Goal: Information Seeking & Learning: Compare options

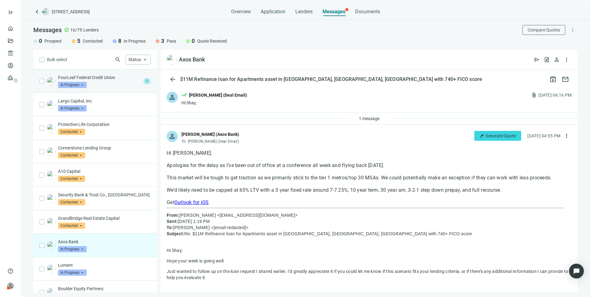
click at [113, 75] on p "FourLeaf Federal Credit Union" at bounding box center [99, 77] width 83 height 6
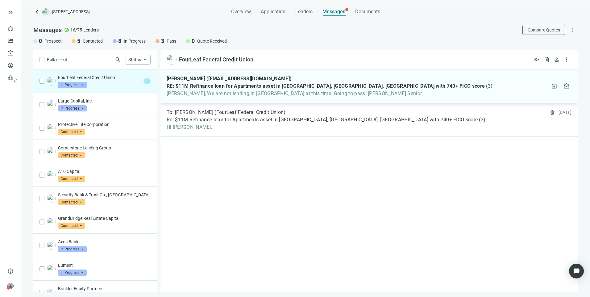
click at [259, 96] on span "[PERSON_NAME], We are not lending in [GEOGRAPHIC_DATA] at this time. Going to p…" at bounding box center [330, 93] width 326 height 6
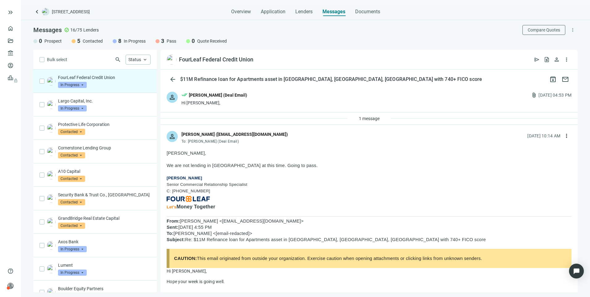
click at [75, 86] on span "In Progress" at bounding box center [72, 85] width 29 height 6
click at [70, 151] on span "Pass" at bounding box center [70, 151] width 13 height 6
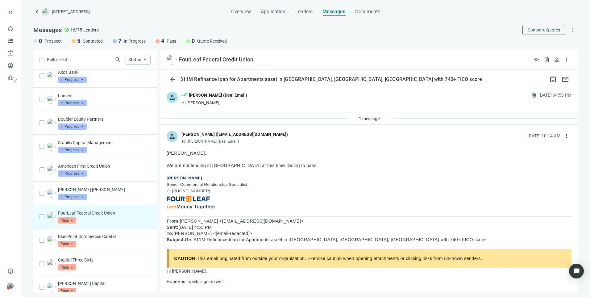
scroll to position [152, 0]
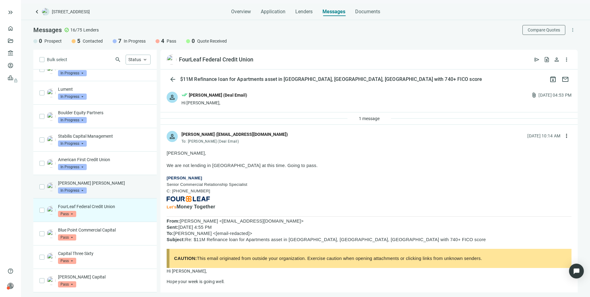
click at [107, 186] on div "[PERSON_NAME] [PERSON_NAME] In Progress arrow_drop_down" at bounding box center [104, 187] width 93 height 14
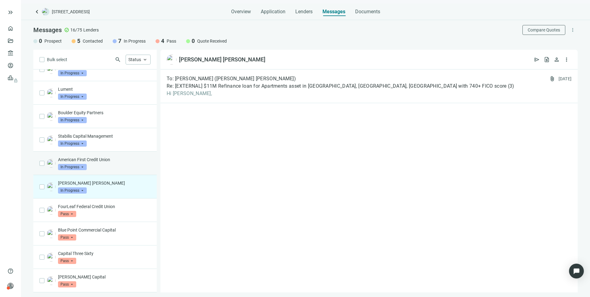
click at [113, 168] on div "American First Credit Union In Progress arrow_drop_down" at bounding box center [104, 163] width 93 height 14
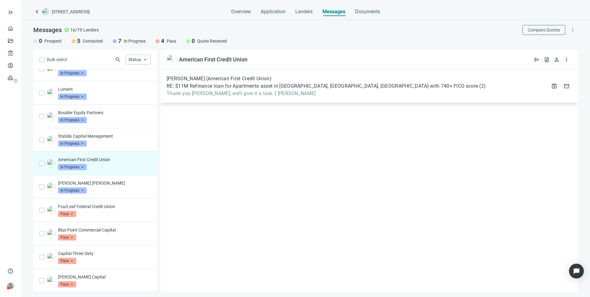
click at [265, 92] on span "Thank you [PERSON_NAME], we’ll give it a look. ] [PERSON_NAME]" at bounding box center [326, 93] width 319 height 6
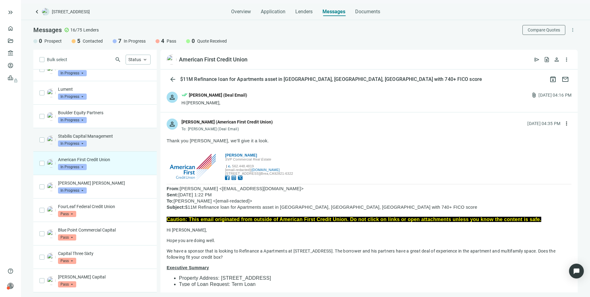
click at [101, 138] on p "Stabilis Capital Management" at bounding box center [104, 136] width 93 height 6
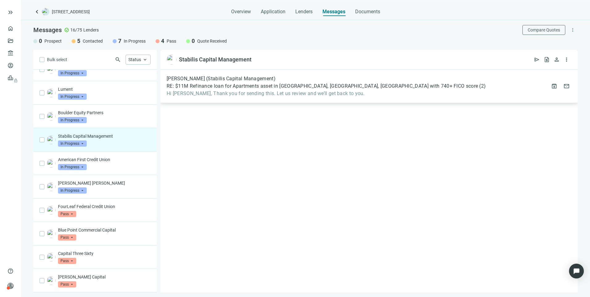
click at [249, 91] on span "Hi [PERSON_NAME], Thank you for sending this. Let us review and we’ll get back …" at bounding box center [326, 93] width 319 height 6
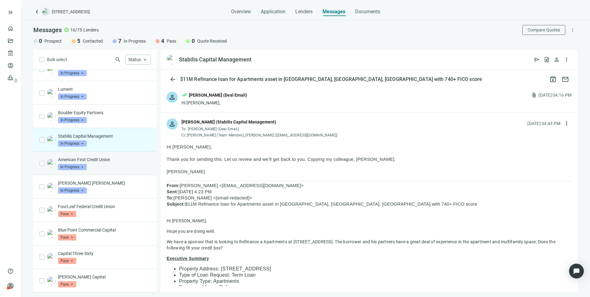
click at [74, 166] on span "In Progress" at bounding box center [72, 167] width 29 height 6
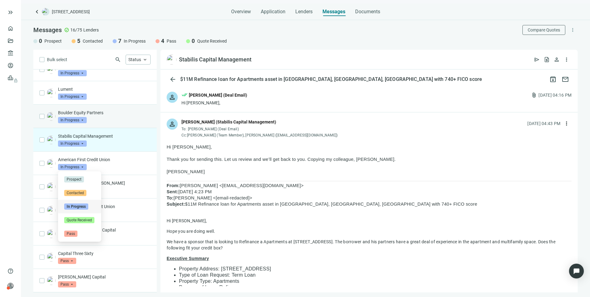
click at [116, 118] on div "Boulder Equity Partners In Progress arrow_drop_down" at bounding box center [104, 116] width 93 height 14
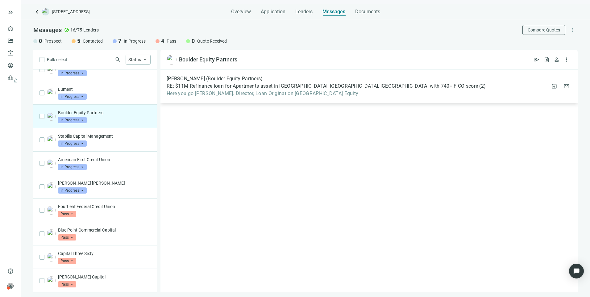
click at [229, 90] on div "[PERSON_NAME] (Boulder Equity Partners) RE: $11M Refinance loan for Apartments …" at bounding box center [326, 86] width 319 height 21
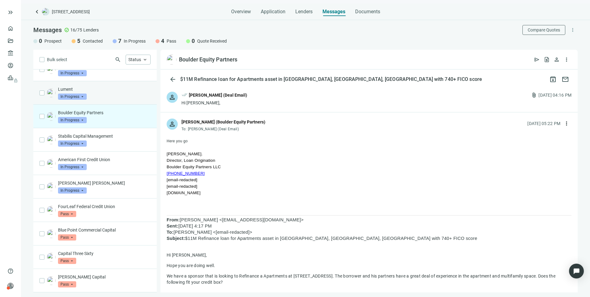
click at [108, 96] on div "Lument In Progress arrow_drop_down" at bounding box center [104, 93] width 93 height 14
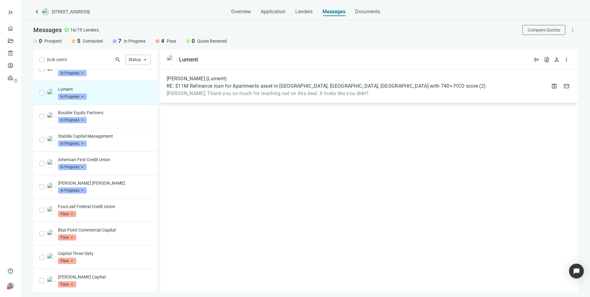
click at [208, 92] on span "[PERSON_NAME], Thank you so much for reaching out on this deal. It looks like y…" at bounding box center [326, 93] width 319 height 6
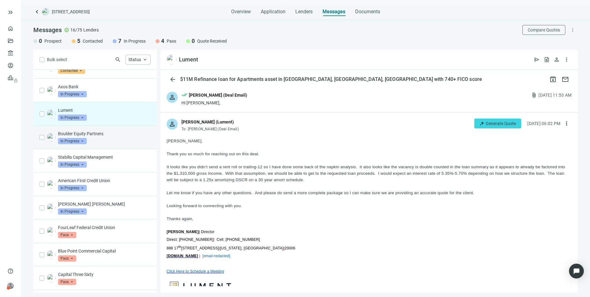
scroll to position [122, 0]
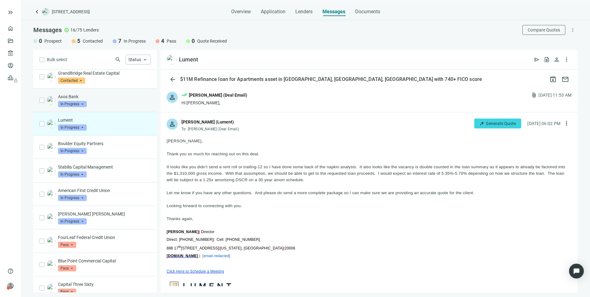
click at [103, 104] on div "Axos Bank In Progress arrow_drop_down" at bounding box center [104, 100] width 93 height 14
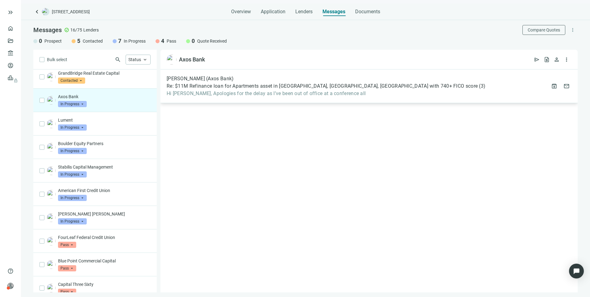
click at [220, 93] on span "Hi [PERSON_NAME], Apologies for the delay as I’ve been out of office at a confe…" at bounding box center [326, 93] width 319 height 6
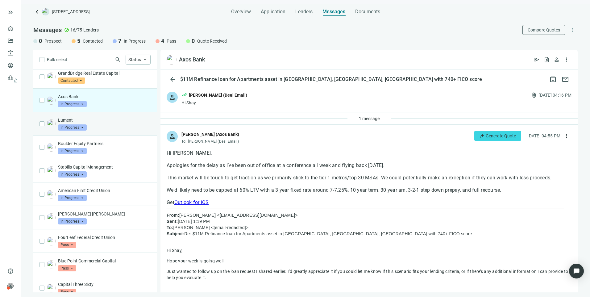
scroll to position [91, 0]
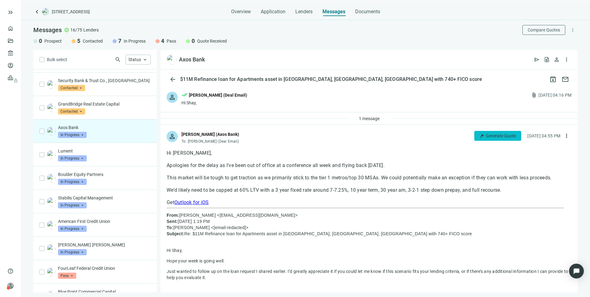
click at [485, 135] on span "Generate Quote" at bounding box center [500, 135] width 30 height 5
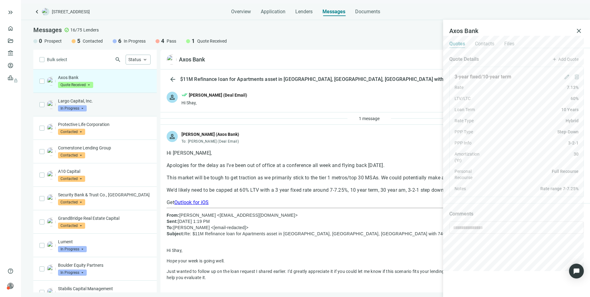
click at [105, 107] on div "Largo Capital, Inc. In Progress arrow_drop_down" at bounding box center [104, 105] width 93 height 14
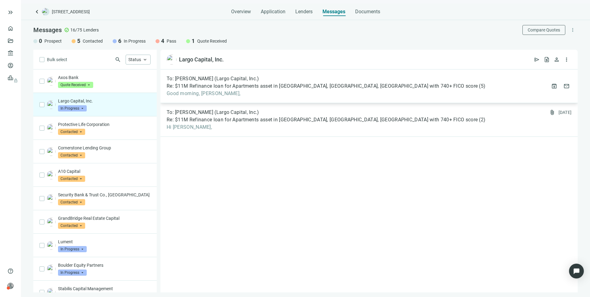
click at [400, 92] on span "Good morning, [PERSON_NAME]," at bounding box center [326, 93] width 319 height 6
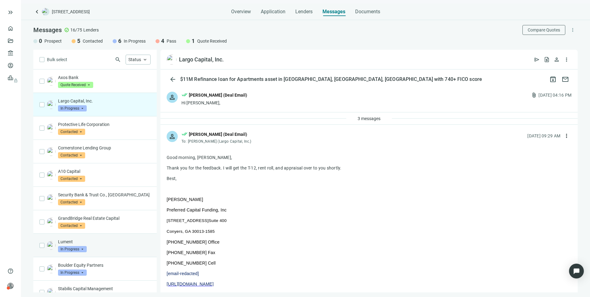
click at [108, 247] on div "Lument In Progress arrow_drop_down" at bounding box center [104, 245] width 93 height 14
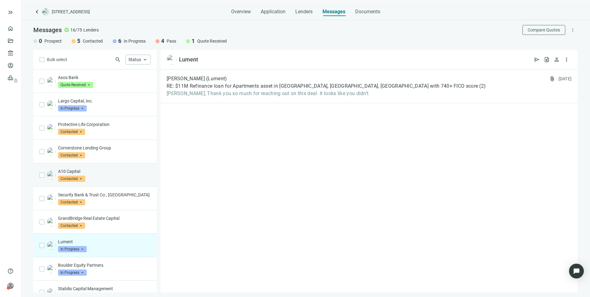
scroll to position [31, 0]
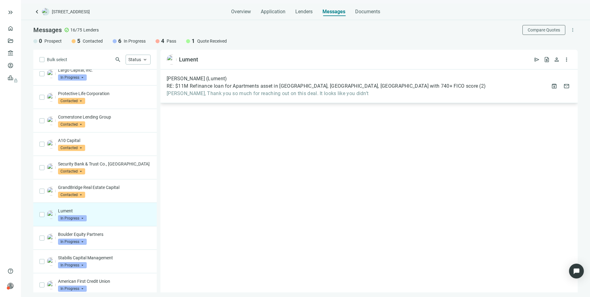
click at [279, 91] on span "[PERSON_NAME], Thank you so much for reaching out on this deal. It looks like y…" at bounding box center [326, 93] width 319 height 6
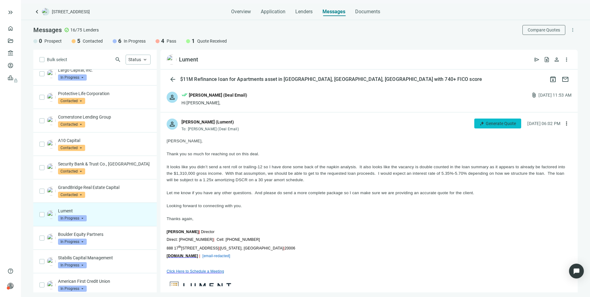
click at [485, 122] on span "Generate Quote" at bounding box center [500, 123] width 30 height 5
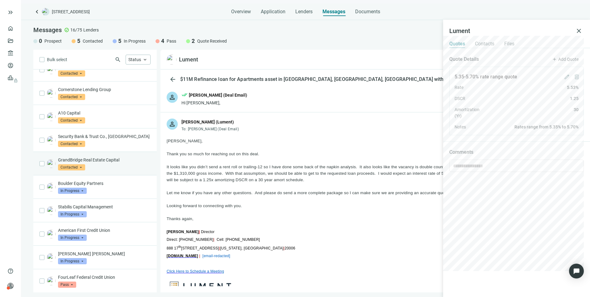
scroll to position [93, 0]
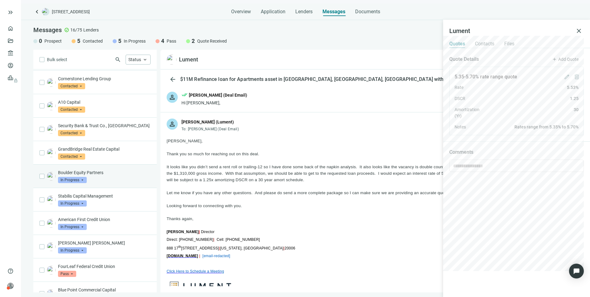
click at [94, 179] on div "Boulder Equity Partners In Progress arrow_drop_down" at bounding box center [104, 176] width 93 height 14
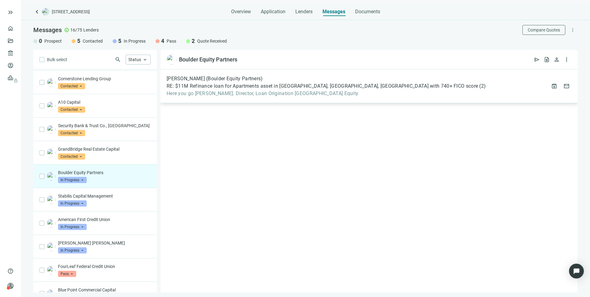
click at [347, 92] on span "Here you go [PERSON_NAME]. Director, Loan Origination [GEOGRAPHIC_DATA] Equity" at bounding box center [326, 93] width 319 height 6
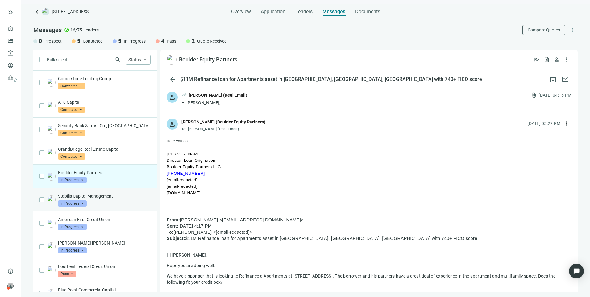
click at [119, 205] on div "Stabilis Capital Management In Progress arrow_drop_down" at bounding box center [104, 200] width 93 height 14
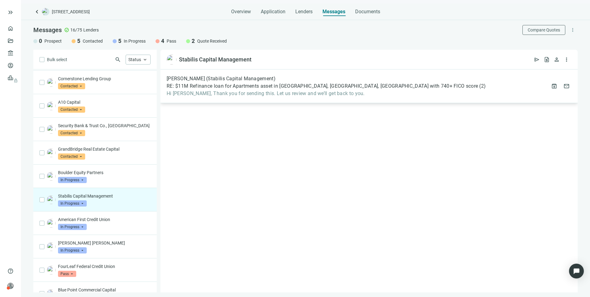
click at [361, 98] on div "[PERSON_NAME] (Stabilis Capital Management) RE: $11M Refinance loan for Apartme…" at bounding box center [368, 86] width 417 height 34
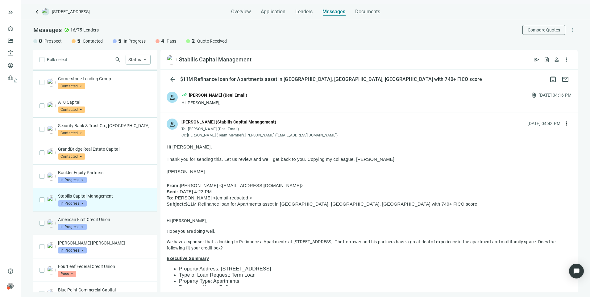
scroll to position [123, 0]
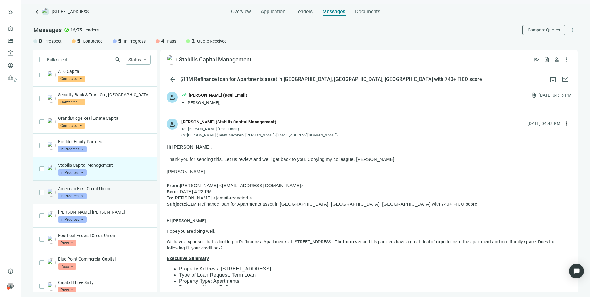
click at [127, 189] on p "American First Credit Union" at bounding box center [104, 188] width 93 height 6
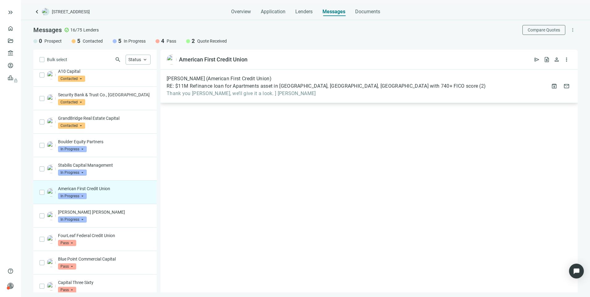
click at [355, 74] on div "[PERSON_NAME] (American First Credit Union) RE: $11M Refinance loan for Apartme…" at bounding box center [368, 86] width 417 height 34
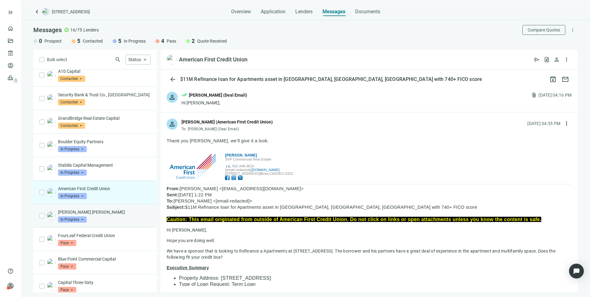
click at [100, 216] on div "[PERSON_NAME] [PERSON_NAME] In Progress arrow_drop_down" at bounding box center [104, 216] width 93 height 14
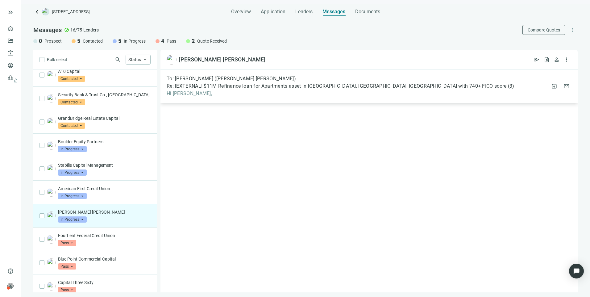
click at [320, 95] on span "Hi [PERSON_NAME]," at bounding box center [340, 93] width 347 height 6
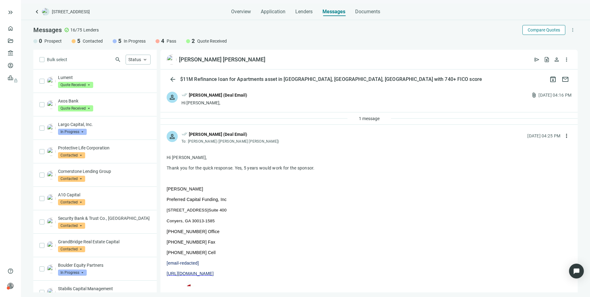
click at [545, 26] on button "Compare Quotes" at bounding box center [543, 30] width 43 height 10
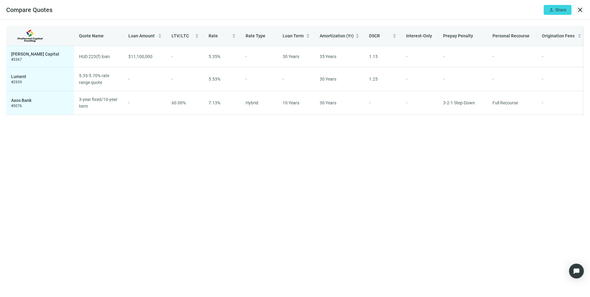
click at [581, 11] on span "close" at bounding box center [579, 9] width 7 height 7
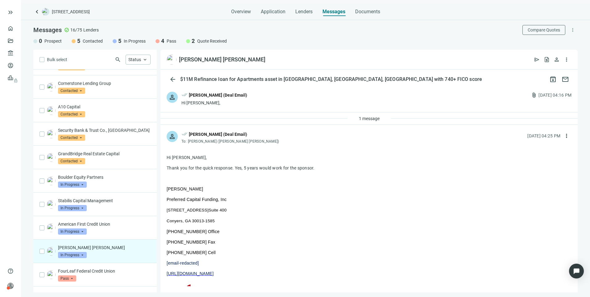
scroll to position [152, 0]
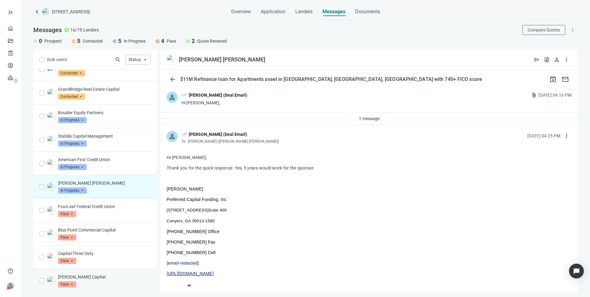
click at [101, 277] on p "[PERSON_NAME] Capital" at bounding box center [104, 277] width 93 height 6
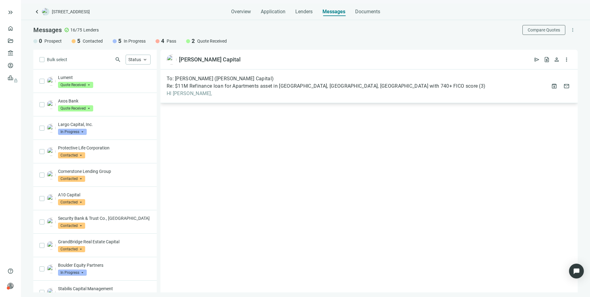
click at [251, 92] on span "HI [PERSON_NAME]," at bounding box center [326, 93] width 319 height 6
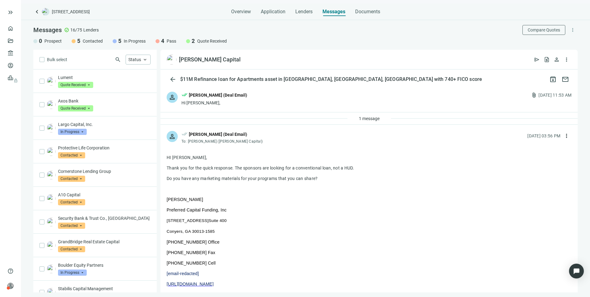
click at [238, 96] on div "[PERSON_NAME] (Deal Email)" at bounding box center [218, 95] width 58 height 7
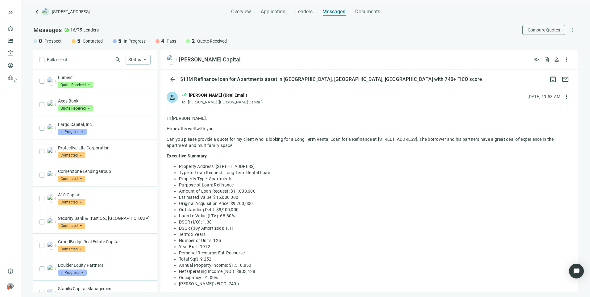
click at [263, 100] on div "person done_all [PERSON_NAME] (Deal Email) To: [PERSON_NAME] ([PERSON_NAME] Cap…" at bounding box center [368, 95] width 417 height 20
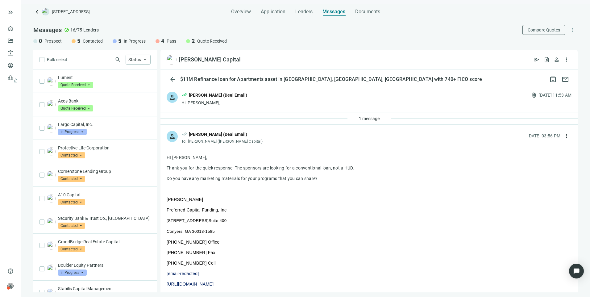
click at [263, 96] on div "person done_all [PERSON_NAME] (Deal Email) Hi [PERSON_NAME], attach_file [DATE]…" at bounding box center [368, 98] width 417 height 27
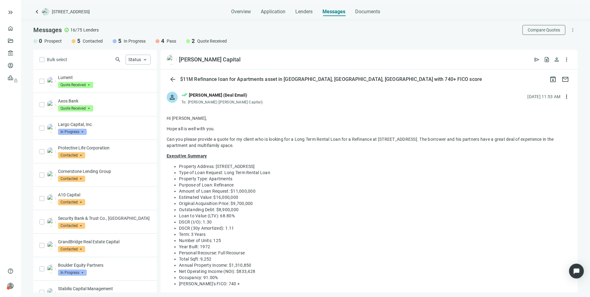
click at [263, 96] on div "person done_all [PERSON_NAME] (Deal Email) To: [PERSON_NAME] ([PERSON_NAME] Cap…" at bounding box center [368, 95] width 417 height 20
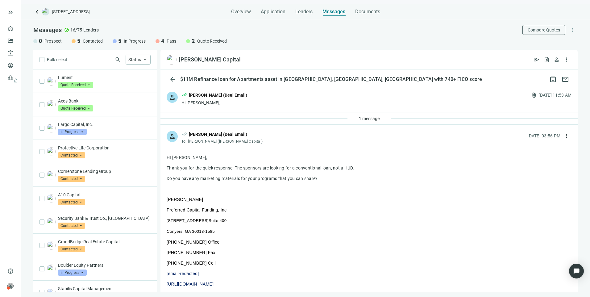
click at [263, 96] on div "person done_all [PERSON_NAME] (Deal Email) Hi [PERSON_NAME], attach_file [DATE]…" at bounding box center [368, 98] width 417 height 27
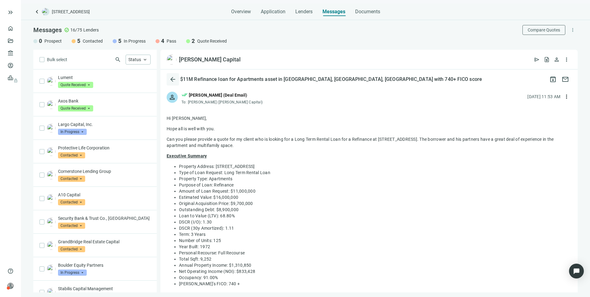
click at [173, 80] on span "arrow_back" at bounding box center [172, 79] width 7 height 7
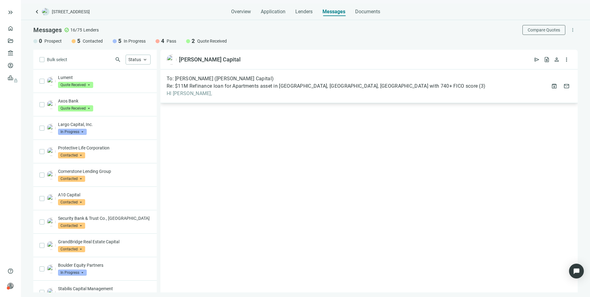
click at [247, 91] on span "HI [PERSON_NAME]," at bounding box center [326, 93] width 319 height 6
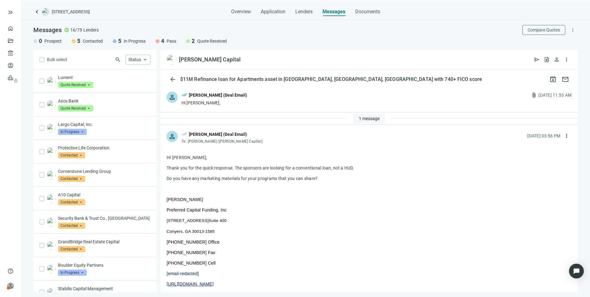
click at [362, 117] on span "1 message" at bounding box center [369, 118] width 21 height 5
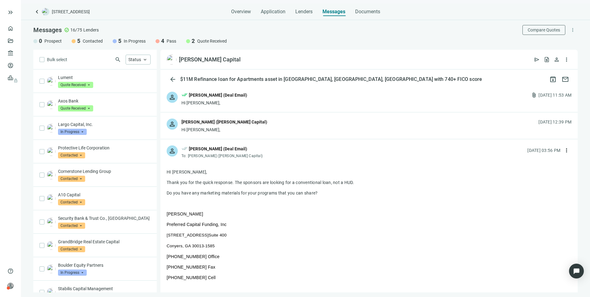
click at [235, 124] on div "[PERSON_NAME] ([PERSON_NAME] Capital)" at bounding box center [224, 121] width 86 height 7
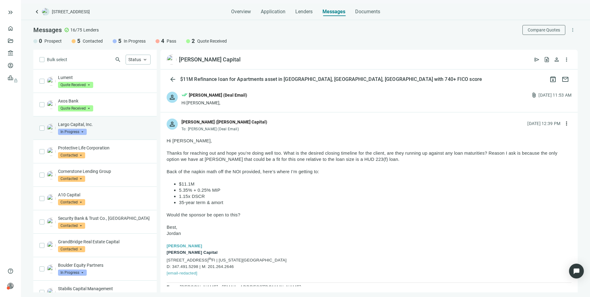
click at [95, 133] on div "Largo Capital, Inc. In Progress arrow_drop_down" at bounding box center [104, 128] width 93 height 14
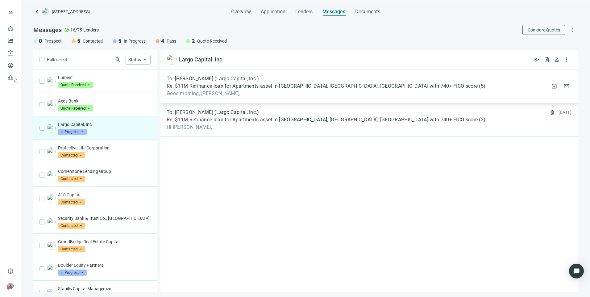
click at [302, 89] on span "Re: $11M Refinance loan for Apartments asset in [GEOGRAPHIC_DATA], [GEOGRAPHIC_…" at bounding box center [322, 86] width 311 height 6
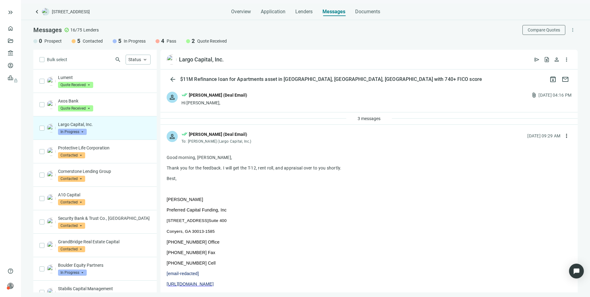
click at [293, 96] on div "person done_all [PERSON_NAME] (Deal Email) Hi [PERSON_NAME], attach_file [DATE]…" at bounding box center [368, 98] width 417 height 27
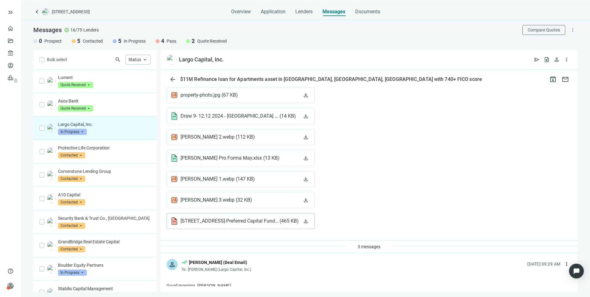
scroll to position [493, 0]
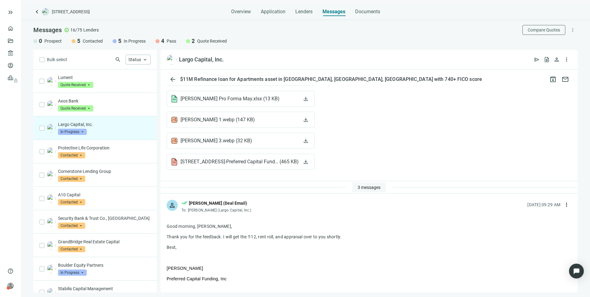
click at [357, 190] on span "3 messages" at bounding box center [368, 187] width 23 height 5
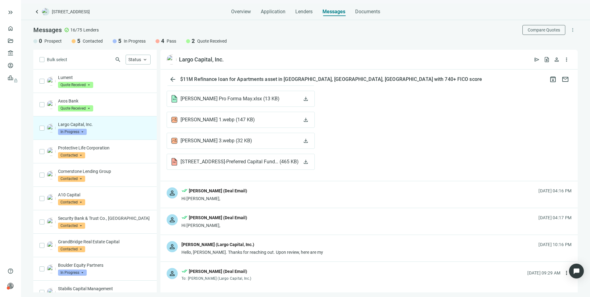
click at [261, 249] on div "[PERSON_NAME] (Largo Capital, Inc.)" at bounding box center [252, 245] width 142 height 8
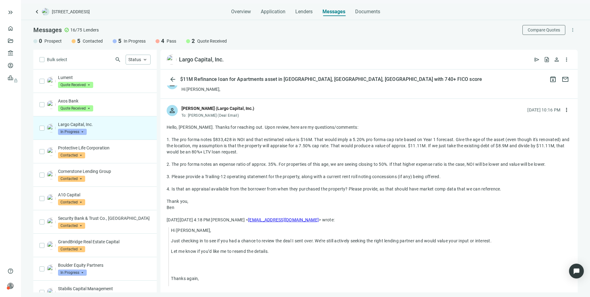
scroll to position [648, 0]
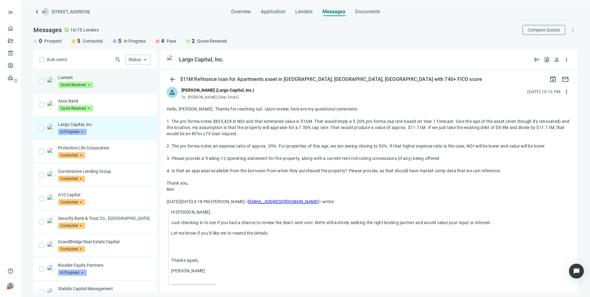
click at [102, 86] on div "Lument Quote Received arrow_drop_down" at bounding box center [104, 81] width 93 height 14
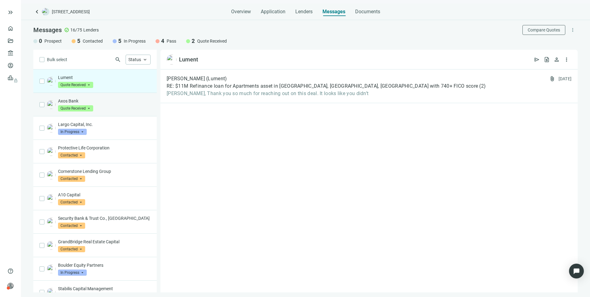
click at [108, 105] on div "Axos Bank Quote Received arrow_drop_down" at bounding box center [104, 105] width 93 height 14
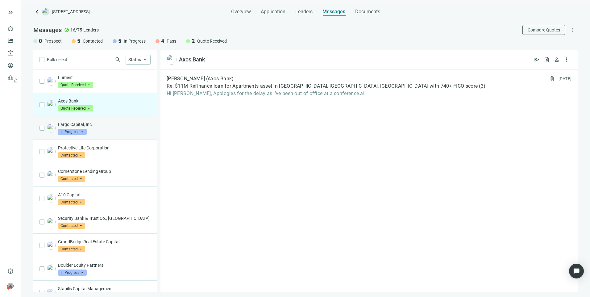
click at [120, 124] on p "Largo Capital, Inc." at bounding box center [104, 124] width 93 height 6
